Goal: Information Seeking & Learning: Learn about a topic

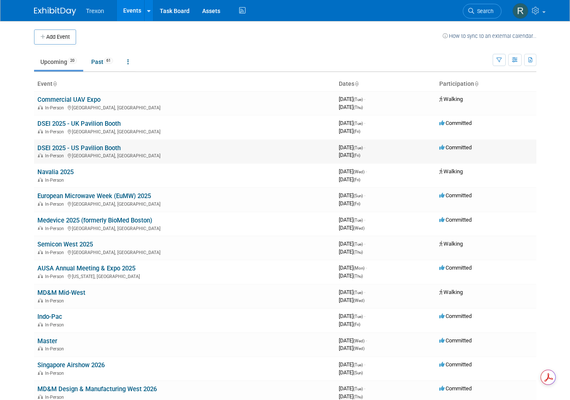
click at [81, 148] on link "DSEI 2025 - US Pavilion Booth" at bounding box center [78, 148] width 83 height 8
click at [71, 269] on link "AUSA Annual Meeting & Expo 2025" at bounding box center [86, 268] width 98 height 8
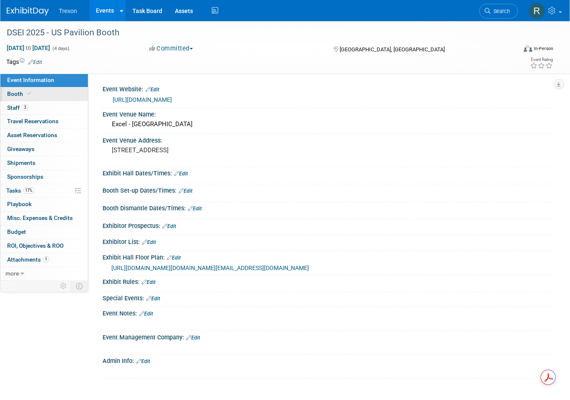
click at [28, 92] on icon at bounding box center [29, 93] width 4 height 5
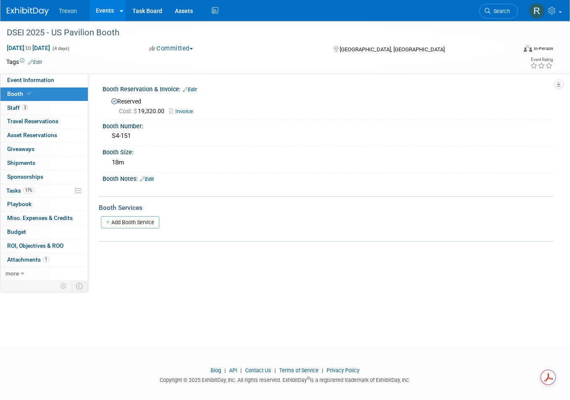
click at [186, 112] on link "Invoice" at bounding box center [183, 111] width 28 height 6
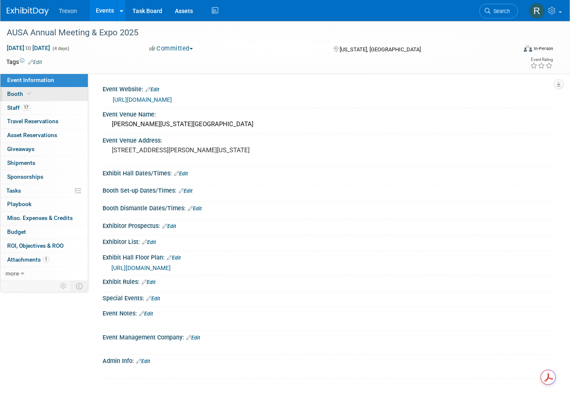
click at [39, 93] on link "Booth" at bounding box center [43, 93] width 87 height 13
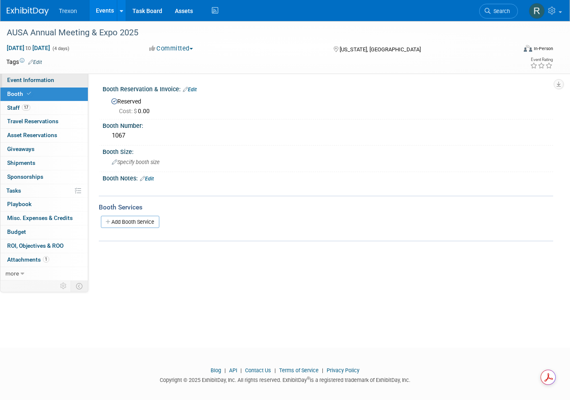
click at [43, 83] on span "Event Information" at bounding box center [30, 80] width 47 height 7
